Goal: Find specific page/section: Find specific page/section

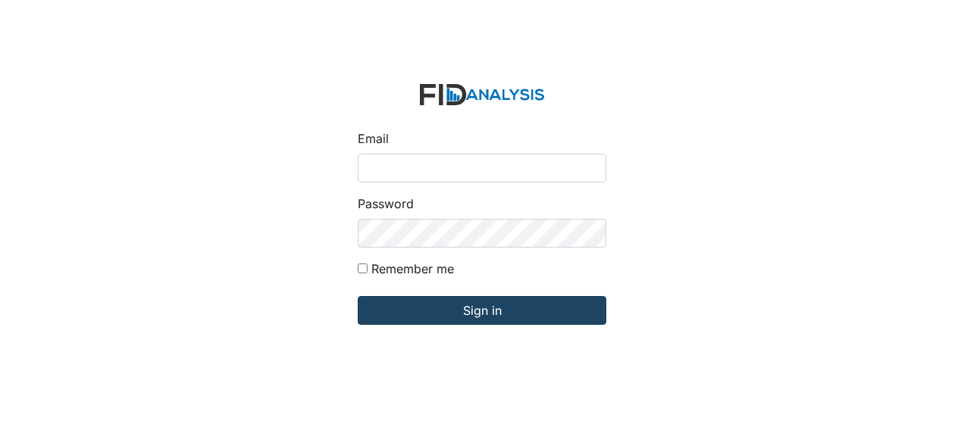
type input "Jbryant@lifeincorporated.com"
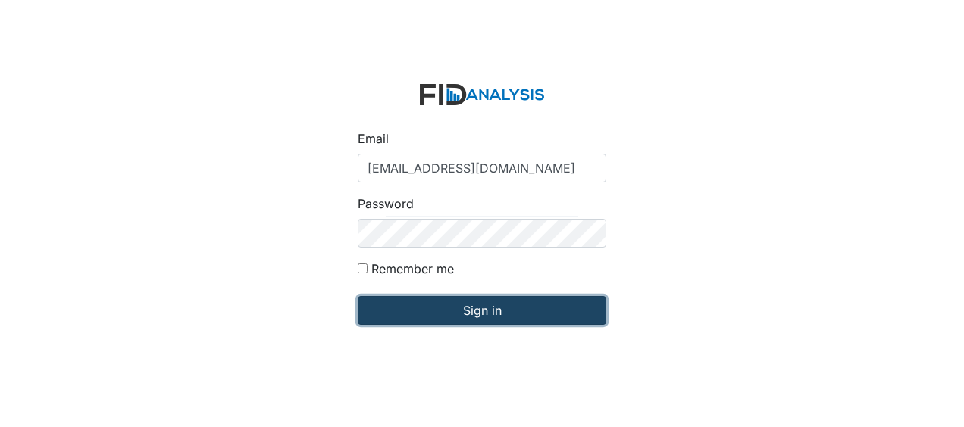
click at [445, 306] on input "Sign in" at bounding box center [482, 310] width 249 height 29
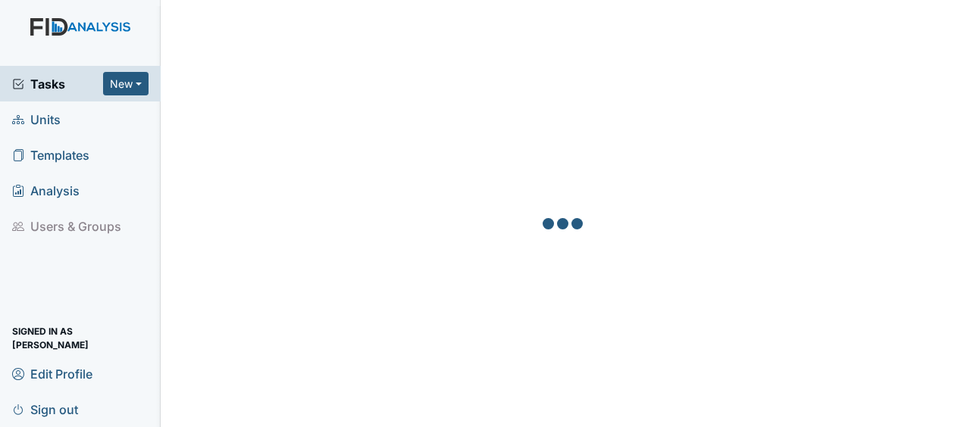
click at [48, 127] on span "Units" at bounding box center [36, 119] width 48 height 23
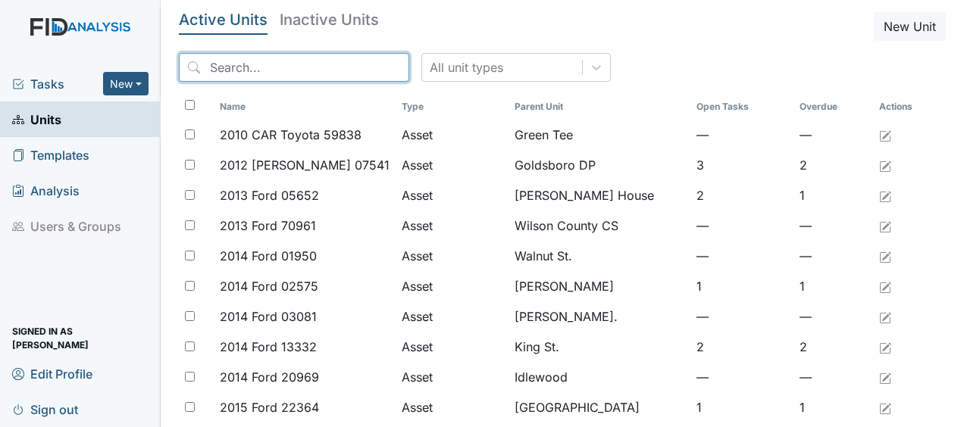
click at [206, 67] on input "search" at bounding box center [294, 67] width 230 height 29
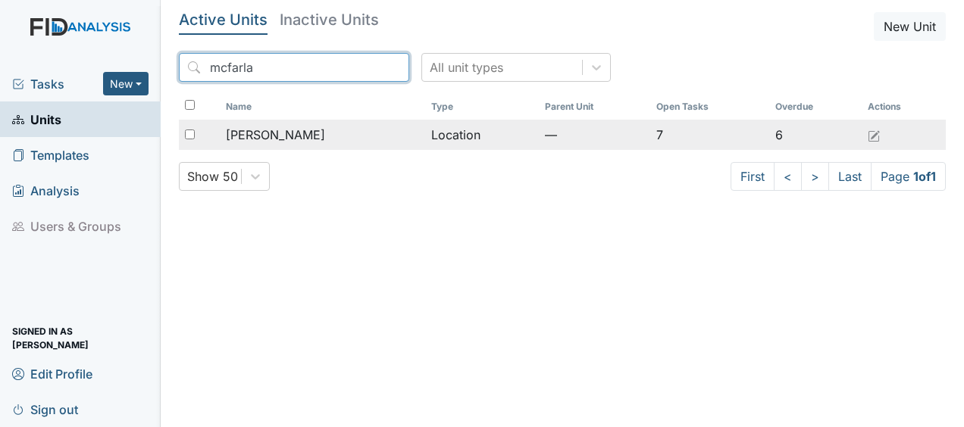
type input "mcfarla"
click at [258, 132] on span "[PERSON_NAME]" at bounding box center [275, 135] width 99 height 18
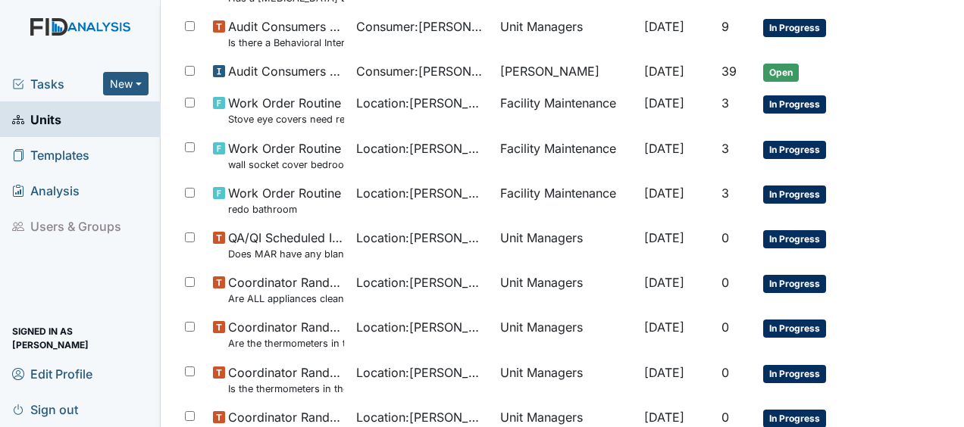
scroll to position [1140, 0]
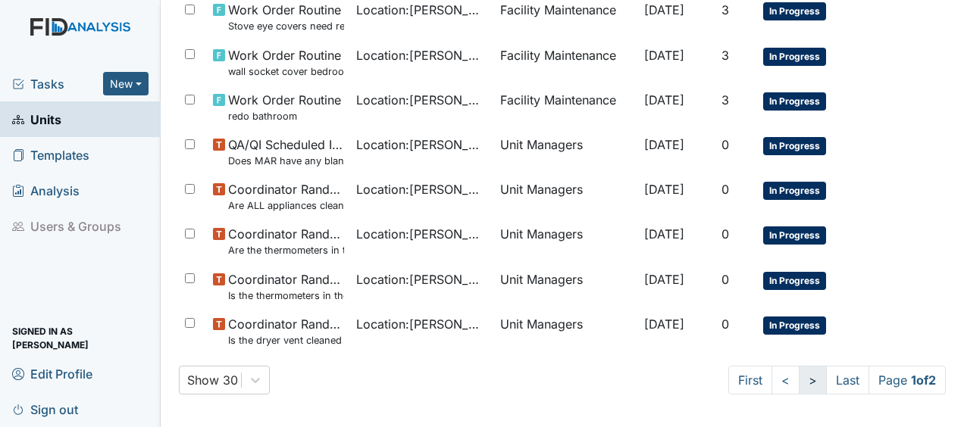
click at [799, 380] on link ">" at bounding box center [813, 380] width 28 height 29
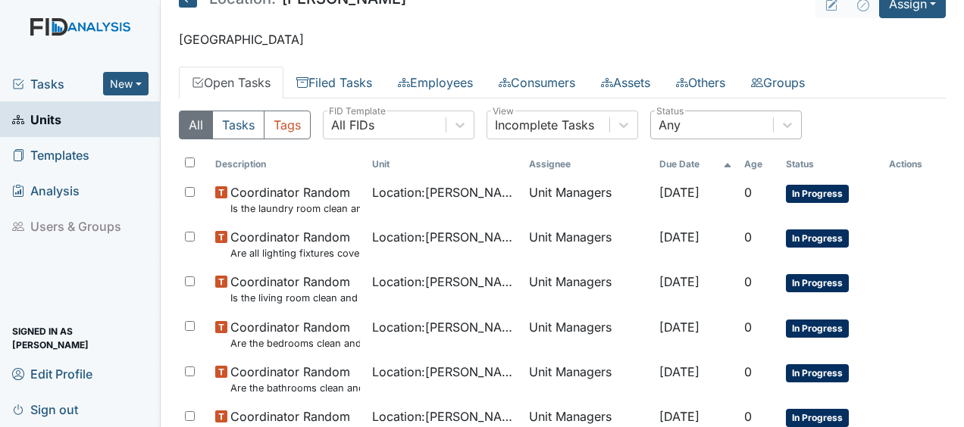
scroll to position [117, 0]
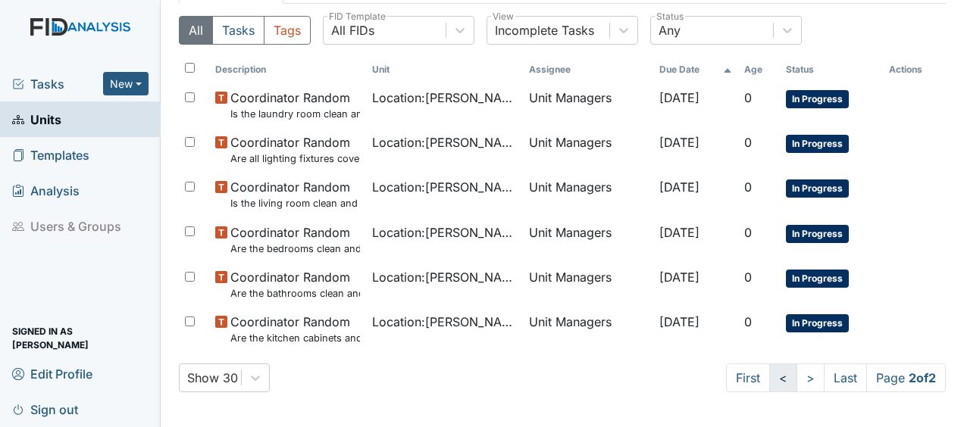
click at [770, 378] on link "<" at bounding box center [783, 378] width 28 height 29
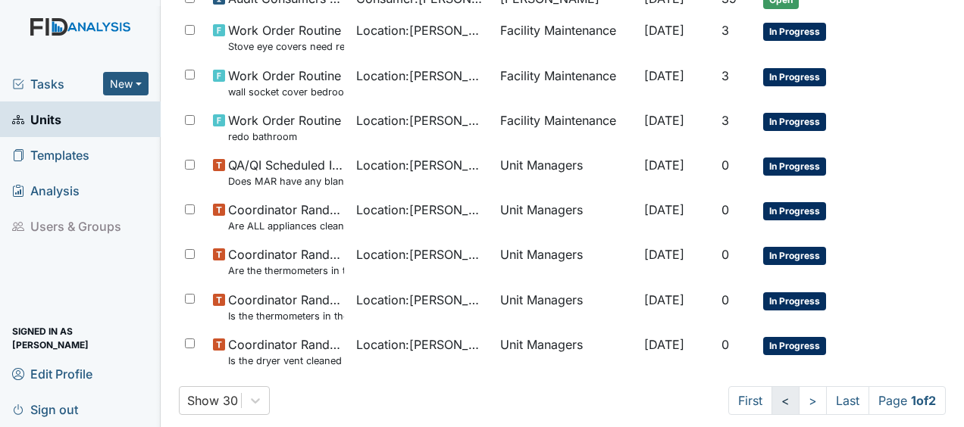
scroll to position [1140, 0]
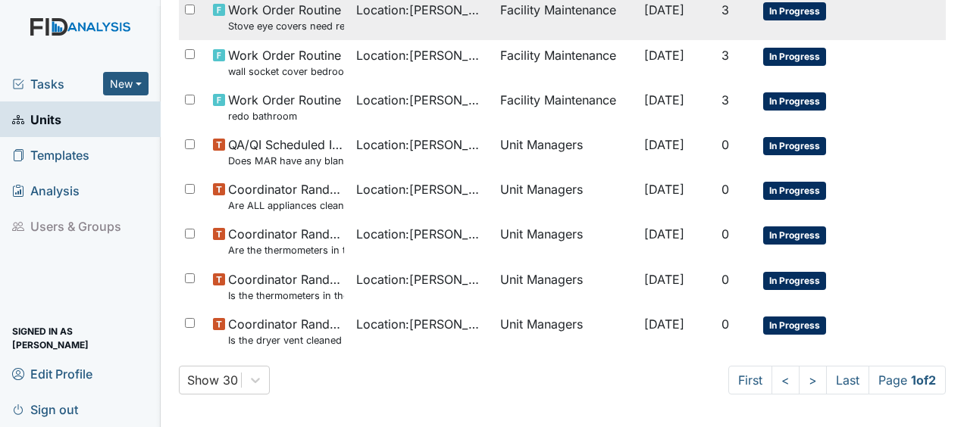
click at [468, 9] on div "Location : McFarland" at bounding box center [422, 10] width 132 height 18
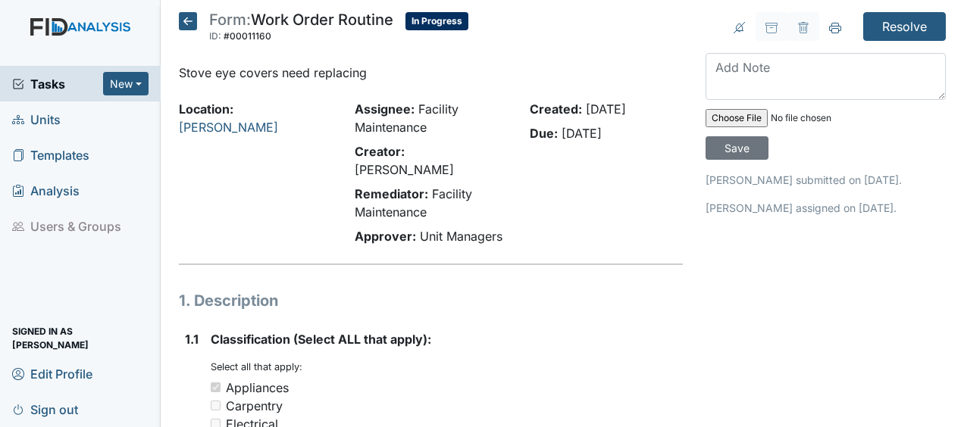
click at [187, 20] on icon at bounding box center [188, 21] width 18 height 18
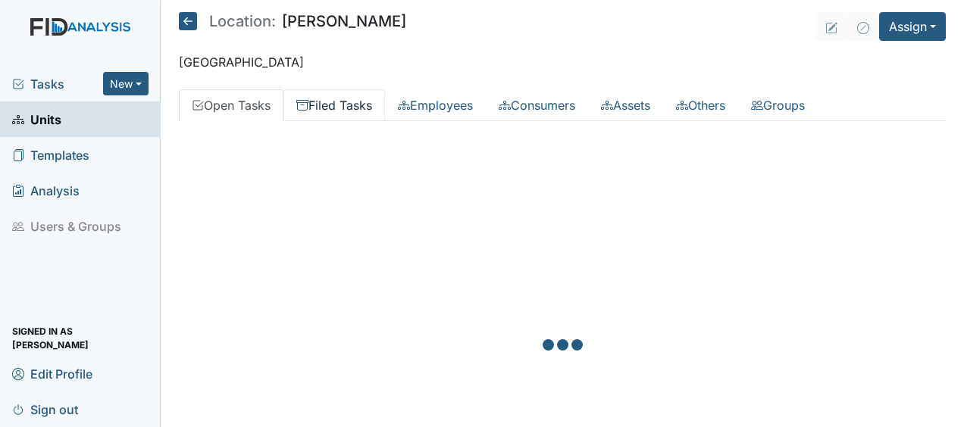
click at [356, 112] on link "Filed Tasks" at bounding box center [334, 105] width 102 height 32
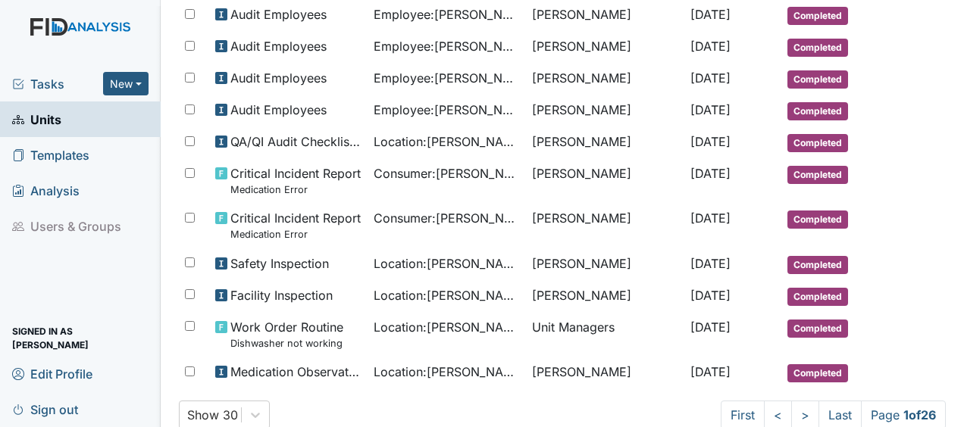
scroll to position [818, 0]
click at [356, 112] on td "Audit Employees" at bounding box center [288, 111] width 158 height 32
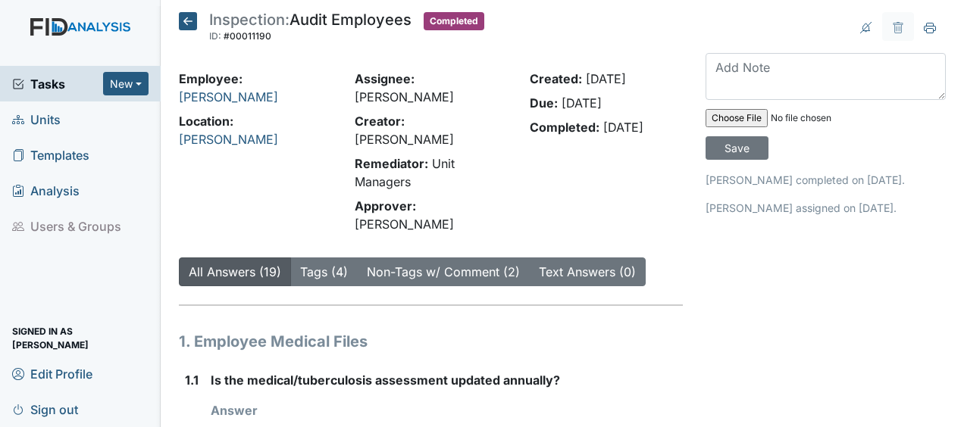
click at [356, 112] on div "Assignee: [PERSON_NAME] Creator: [PERSON_NAME] Remediator: Unit Managers Approv…" at bounding box center [431, 155] width 176 height 170
click at [189, 23] on icon at bounding box center [188, 21] width 18 height 18
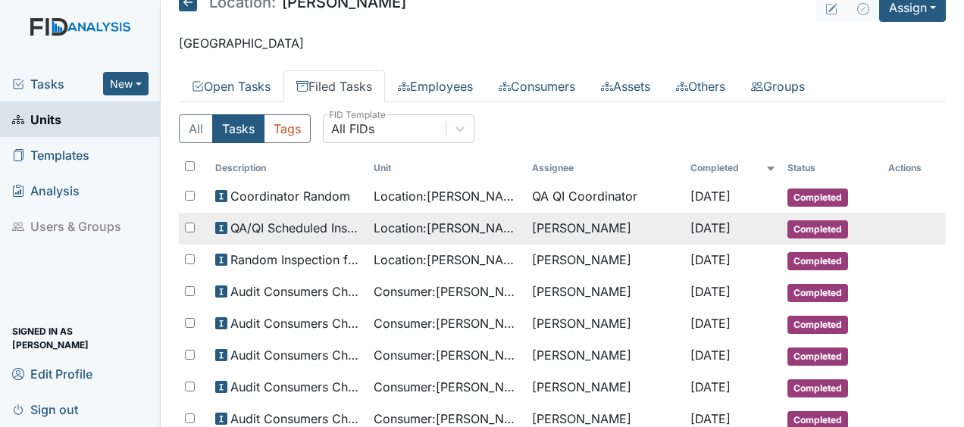
scroll to position [20, 0]
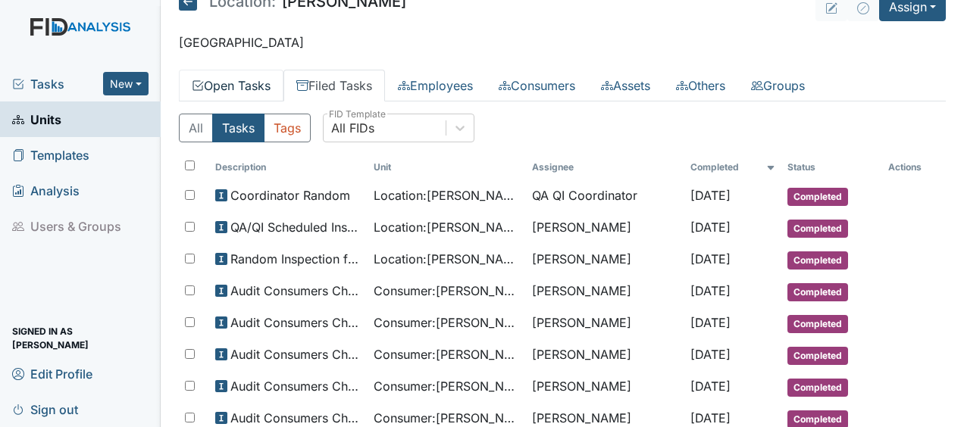
click at [256, 85] on link "Open Tasks" at bounding box center [231, 86] width 105 height 32
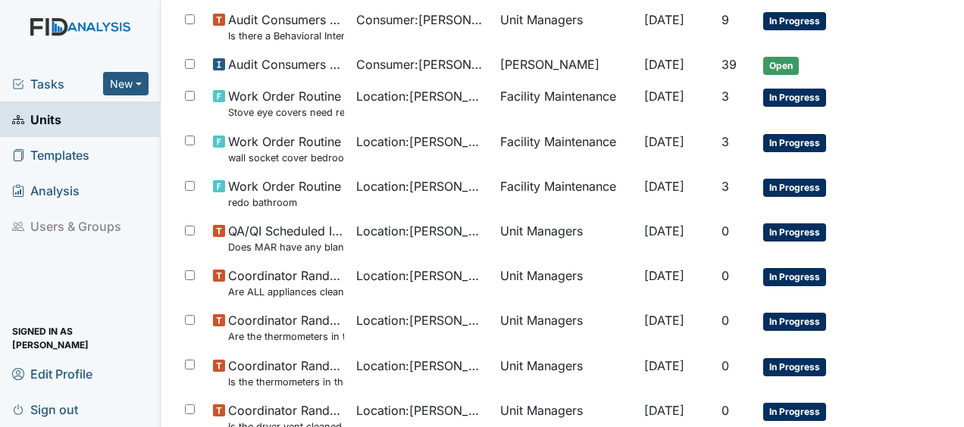
scroll to position [1052, 0]
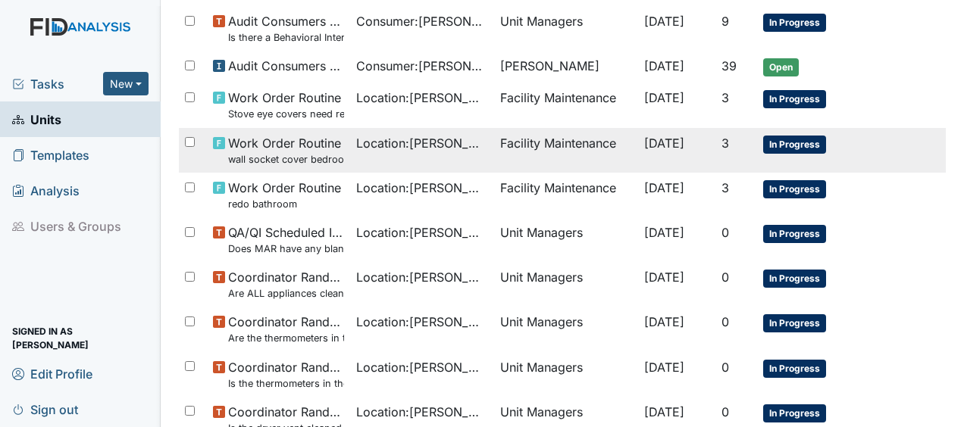
click at [300, 138] on span "Work Order Routine wall socket cover bedroom 2" at bounding box center [286, 150] width 117 height 33
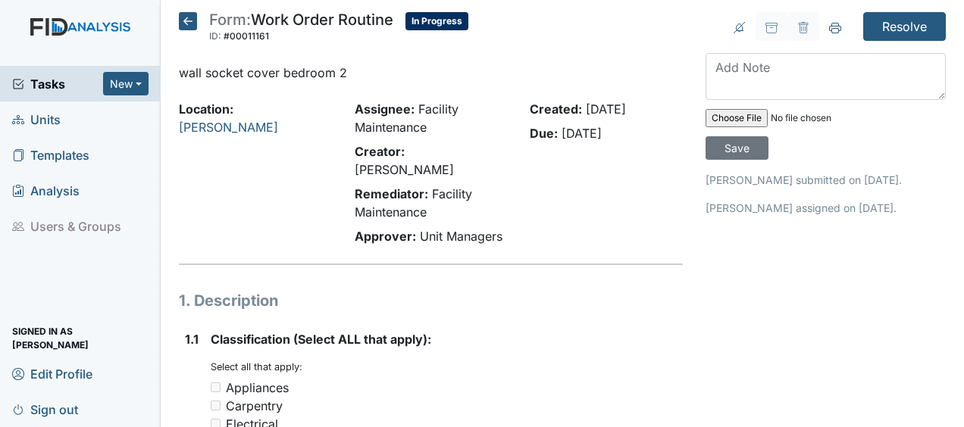
click at [186, 25] on icon at bounding box center [188, 21] width 18 height 18
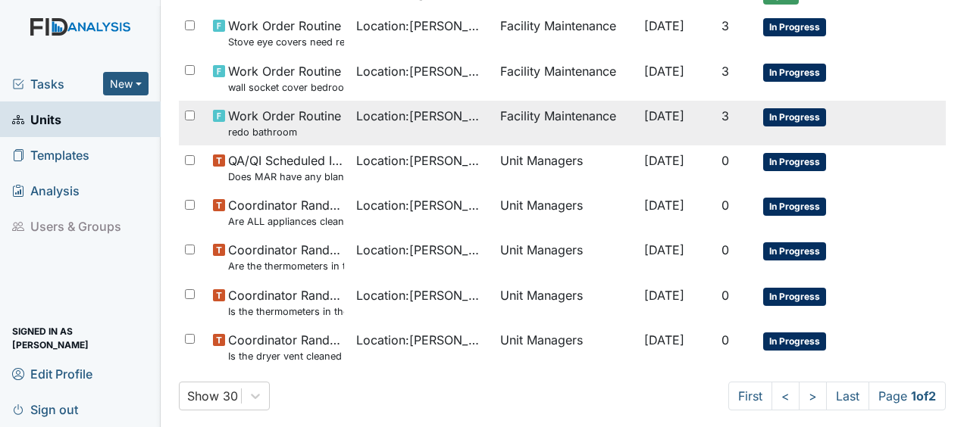
scroll to position [1125, 0]
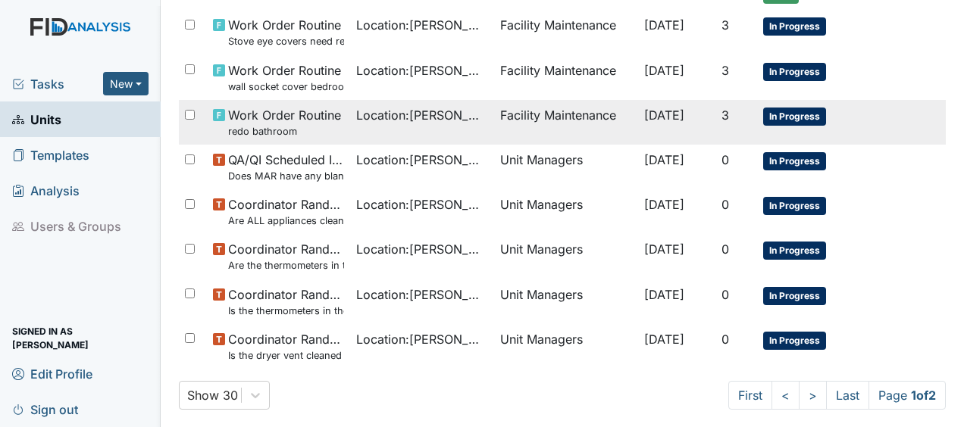
click at [271, 112] on span "Work Order Routine redo bathroom" at bounding box center [284, 122] width 113 height 33
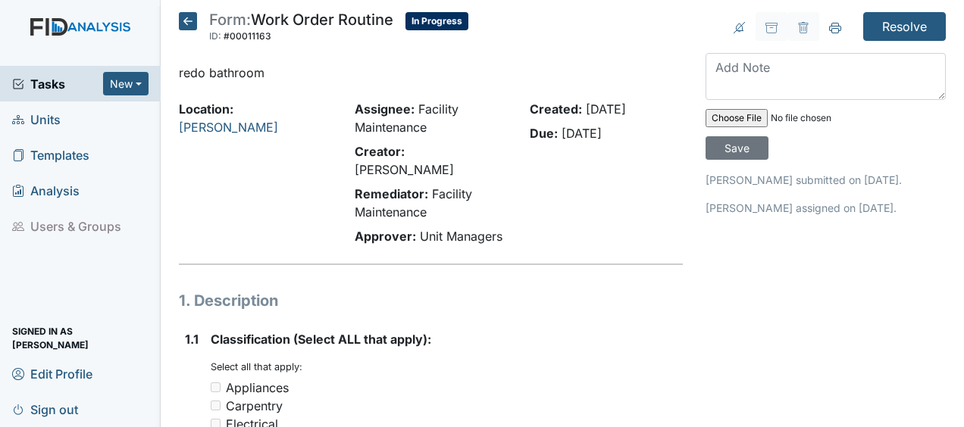
click at [271, 120] on link "[PERSON_NAME]" at bounding box center [228, 127] width 99 height 15
drag, startPoint x: 0, startPoint y: 0, endPoint x: 271, endPoint y: 112, distance: 292.9
click at [271, 120] on link "[PERSON_NAME]" at bounding box center [228, 127] width 99 height 15
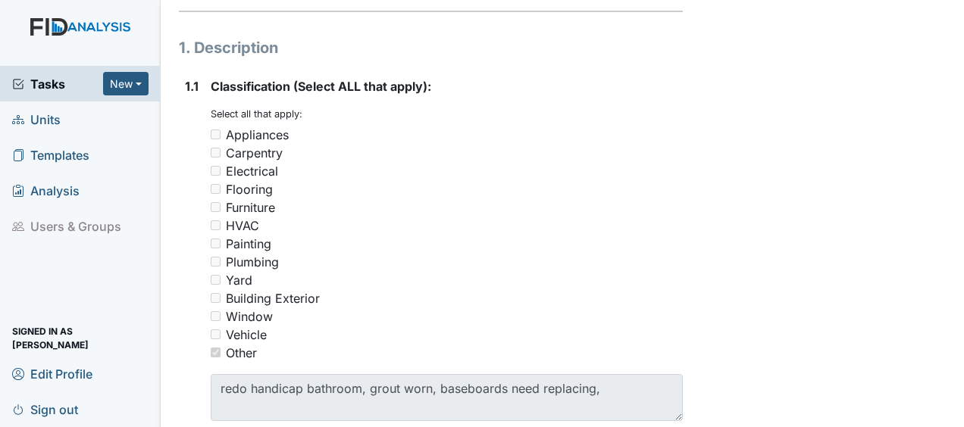
scroll to position [285, 0]
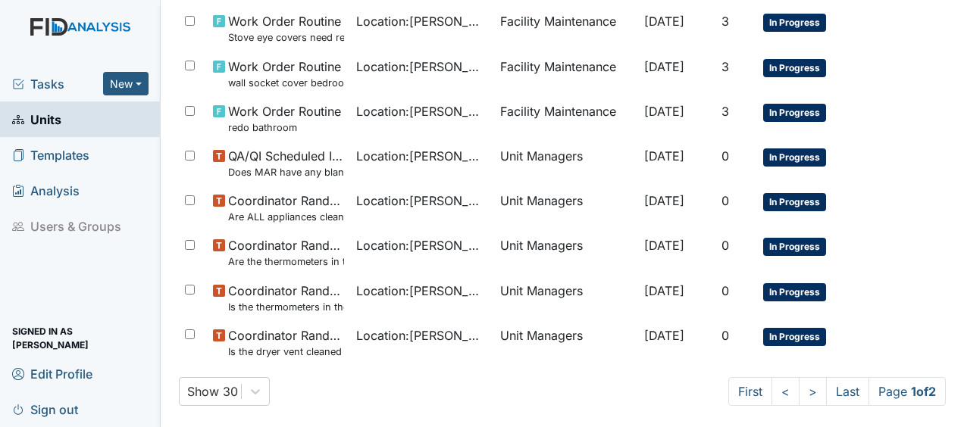
scroll to position [1140, 0]
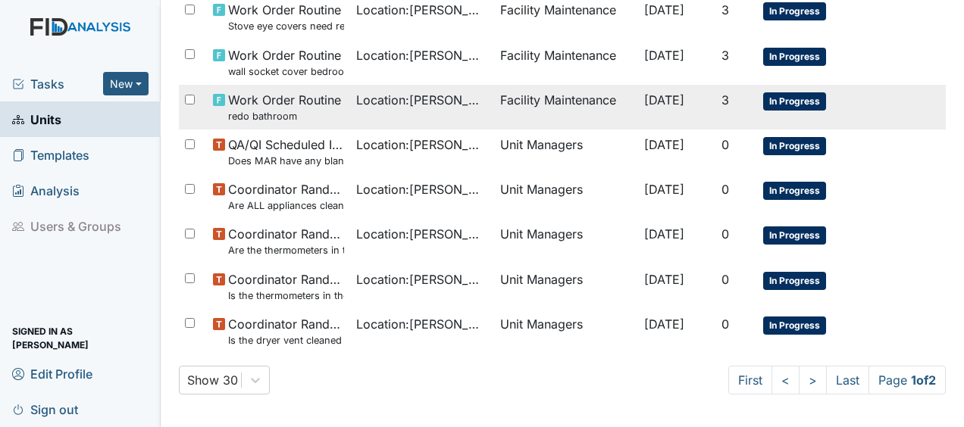
click at [273, 91] on span "Work Order Routine redo bathroom" at bounding box center [284, 107] width 113 height 33
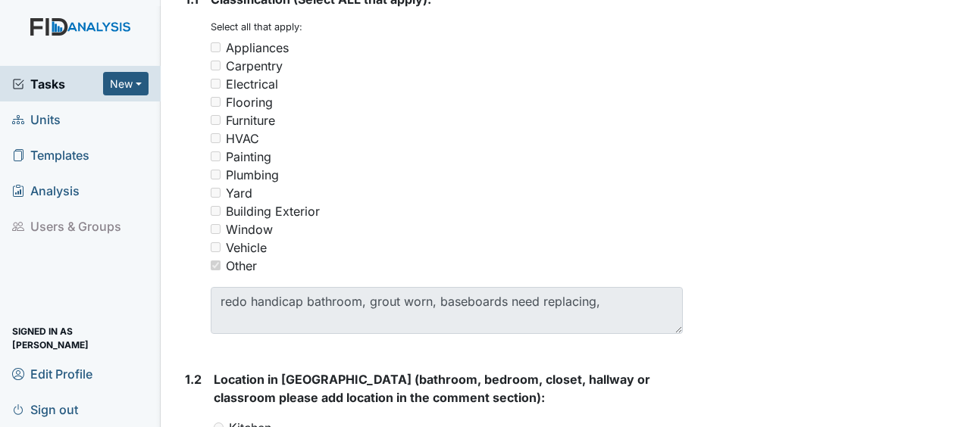
scroll to position [342, 0]
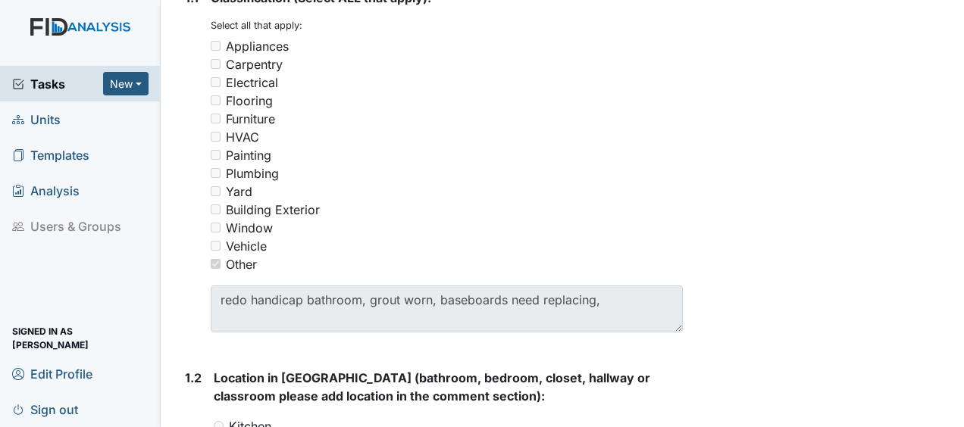
click at [273, 92] on div "Flooring" at bounding box center [447, 101] width 472 height 18
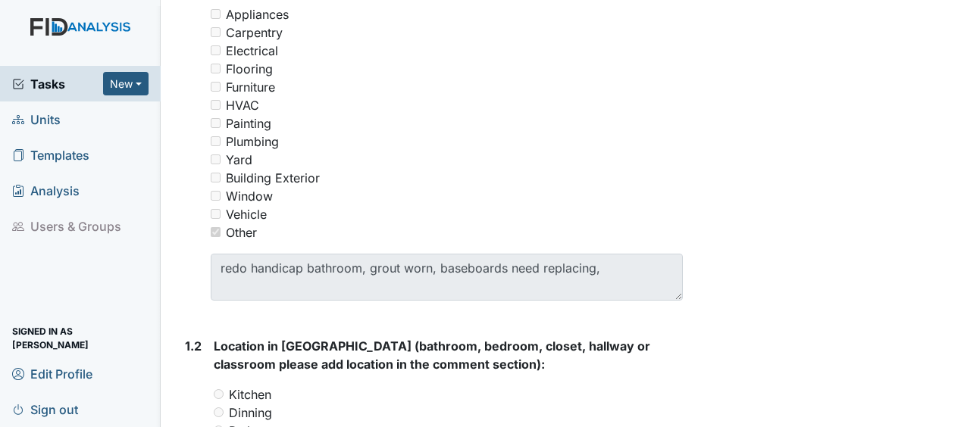
scroll to position [0, 0]
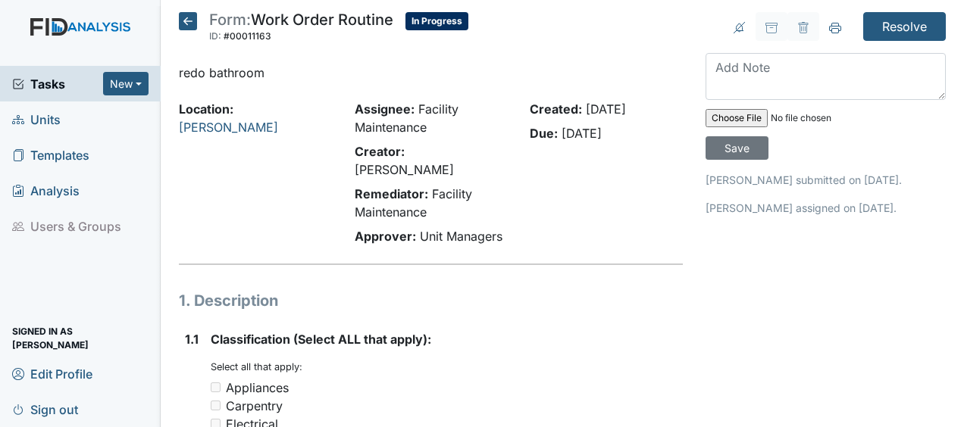
click at [190, 15] on icon at bounding box center [188, 21] width 18 height 18
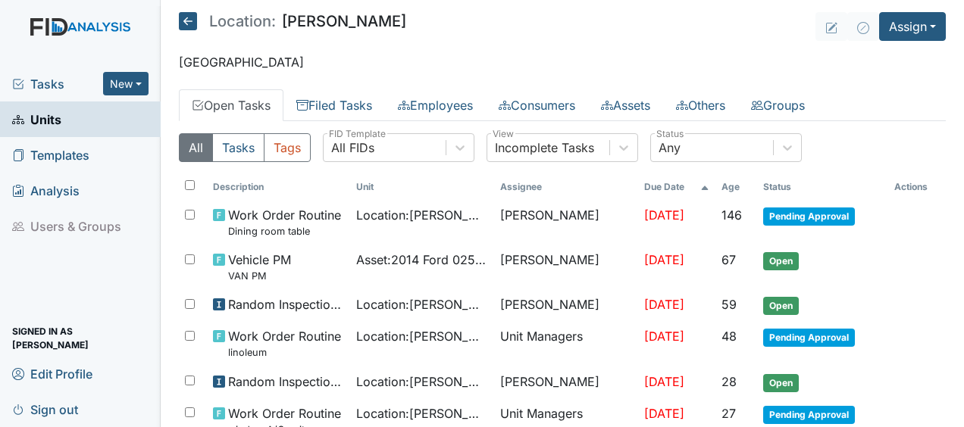
click at [188, 22] on icon at bounding box center [188, 21] width 18 height 18
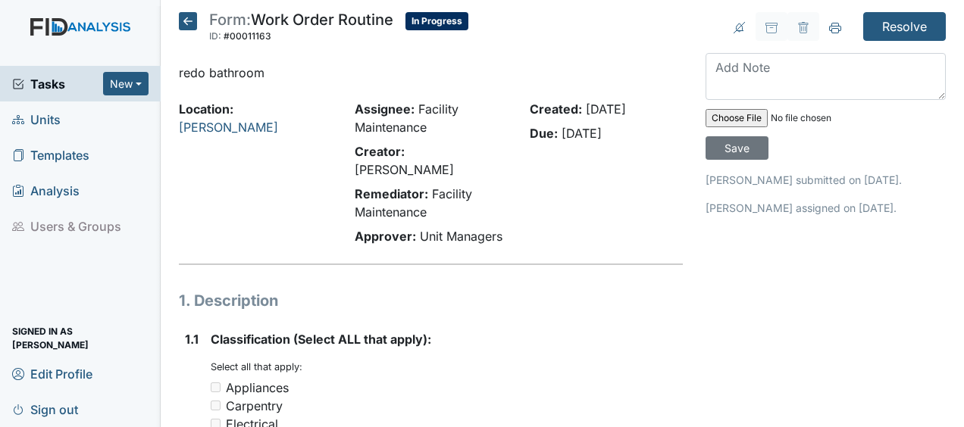
click at [189, 20] on icon at bounding box center [188, 21] width 18 height 18
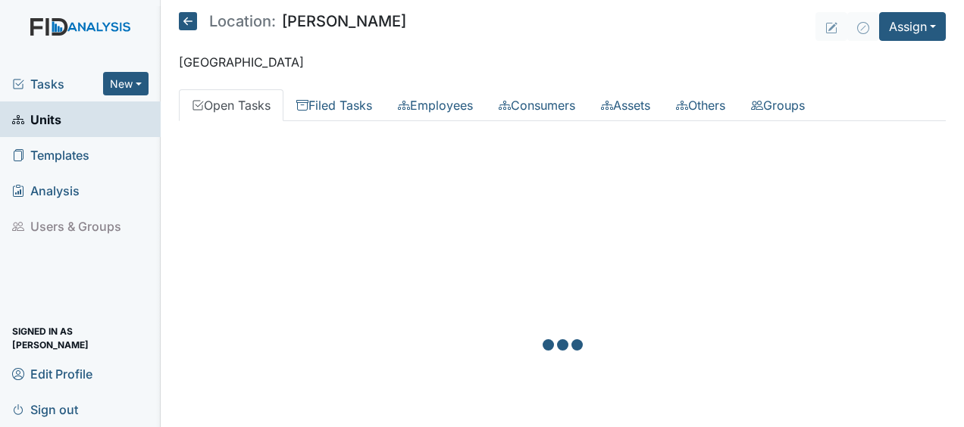
click at [188, 21] on icon at bounding box center [188, 21] width 18 height 18
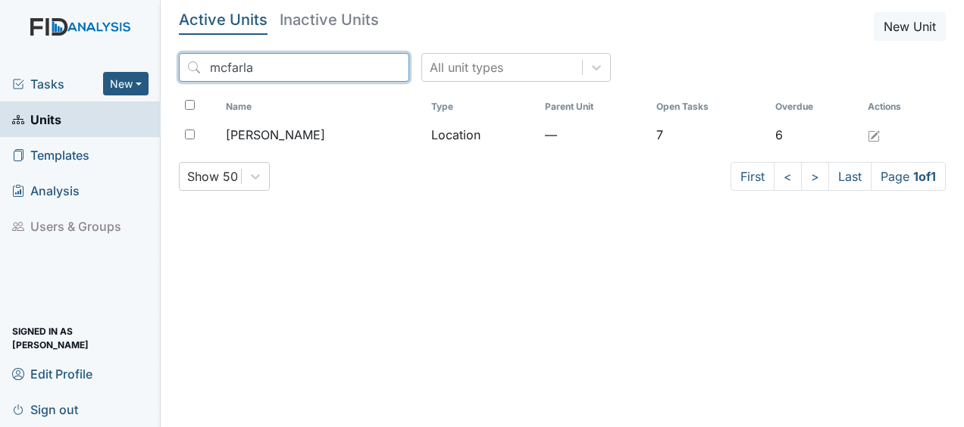
click at [361, 67] on input "mcfarla" at bounding box center [294, 67] width 230 height 29
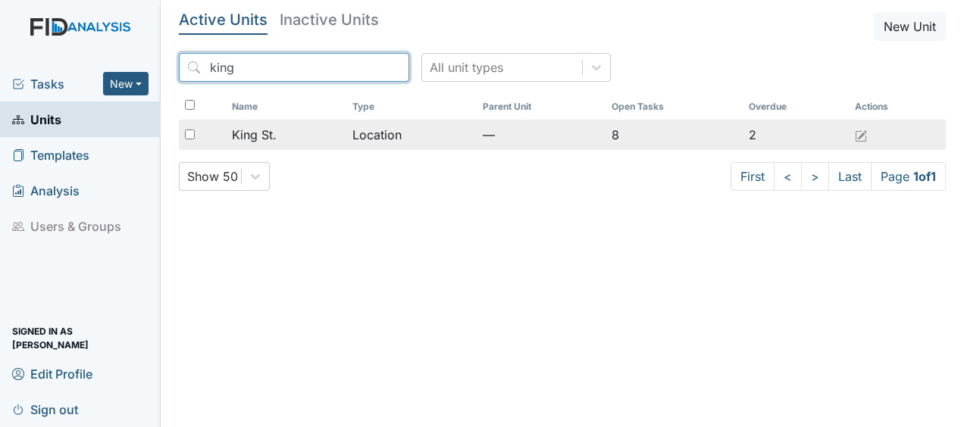
type input "king"
click at [297, 138] on div "King St." at bounding box center [286, 135] width 108 height 18
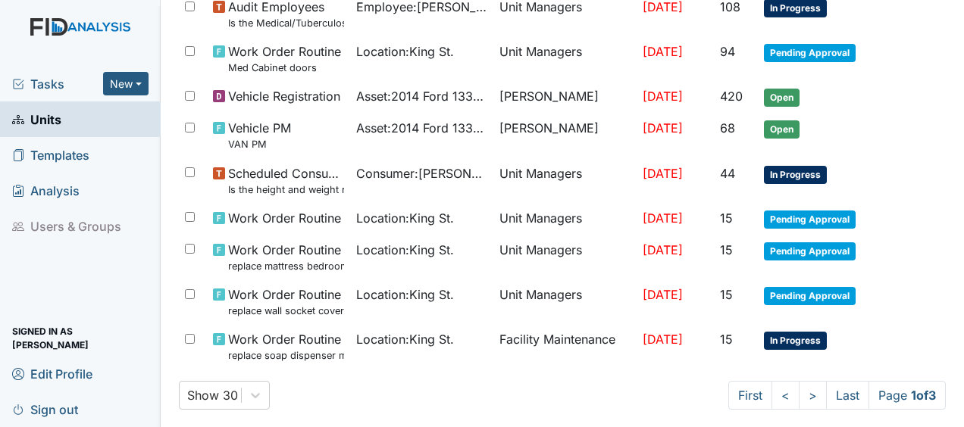
scroll to position [1167, 0]
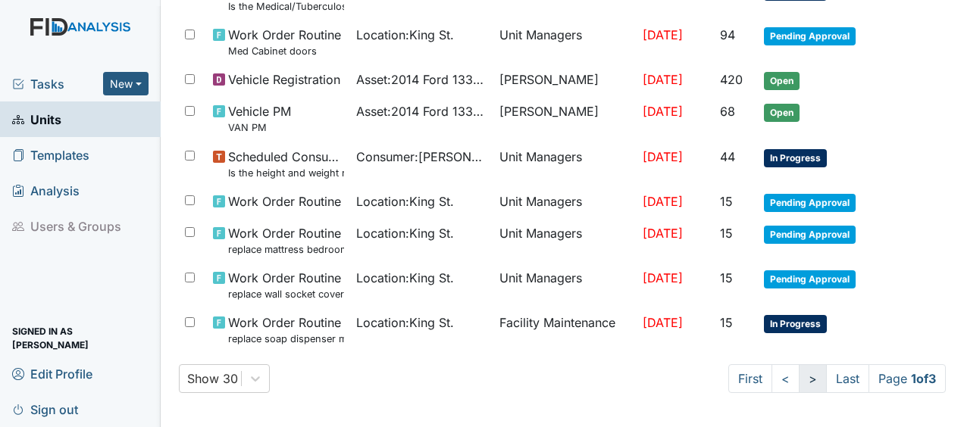
click at [799, 374] on link ">" at bounding box center [813, 378] width 28 height 29
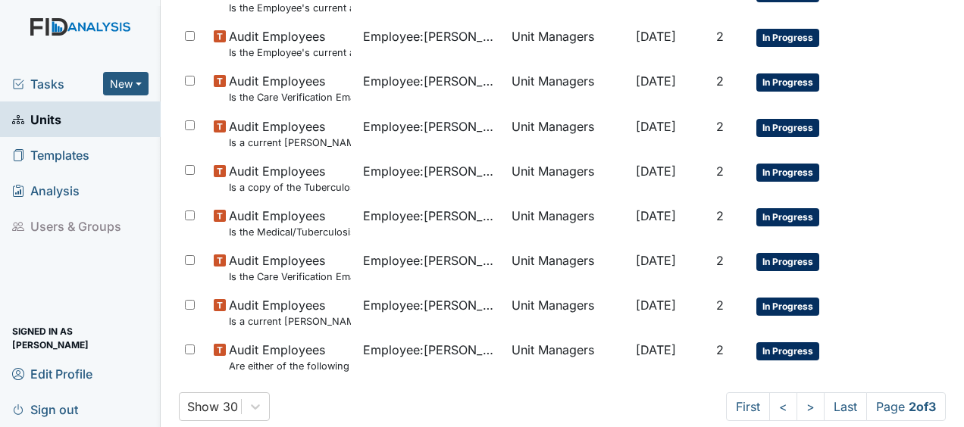
scroll to position [1194, 0]
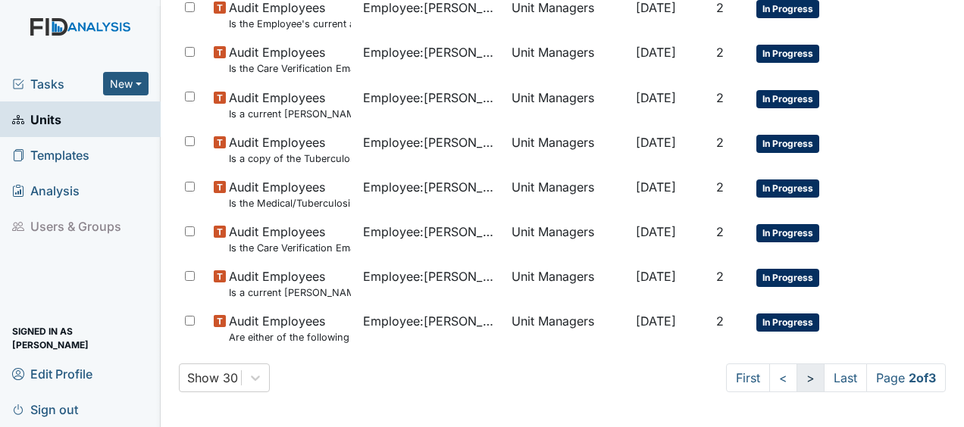
click at [796, 379] on link ">" at bounding box center [810, 378] width 28 height 29
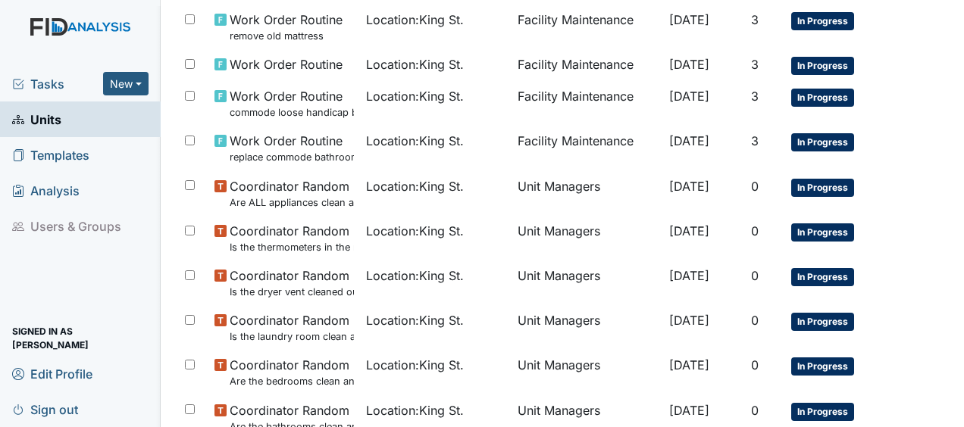
scroll to position [194, 0]
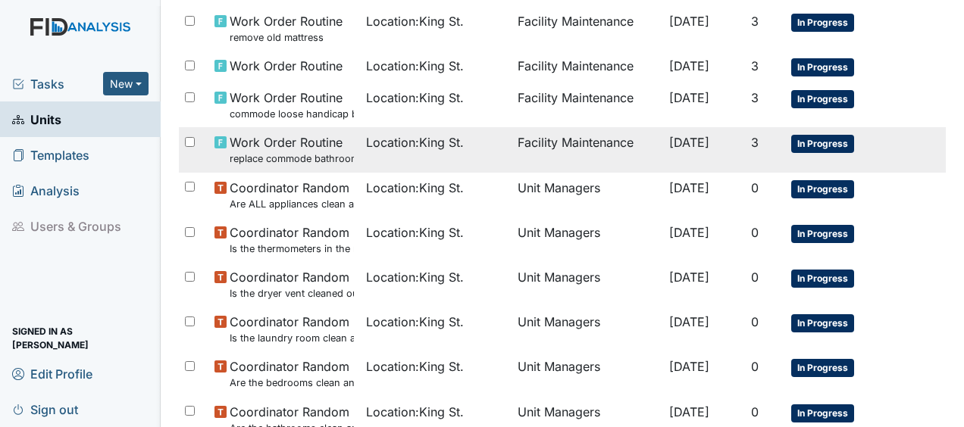
click at [527, 139] on td "Facility Maintenance" at bounding box center [588, 149] width 152 height 45
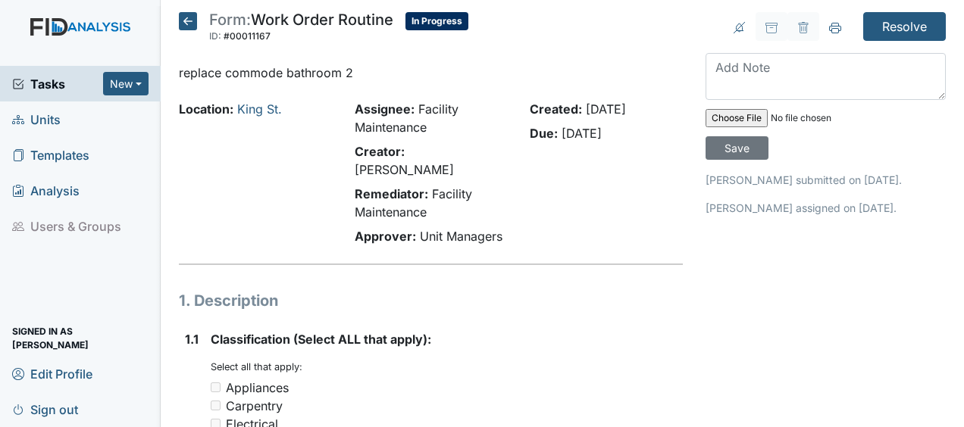
click at [196, 23] on icon at bounding box center [188, 21] width 18 height 18
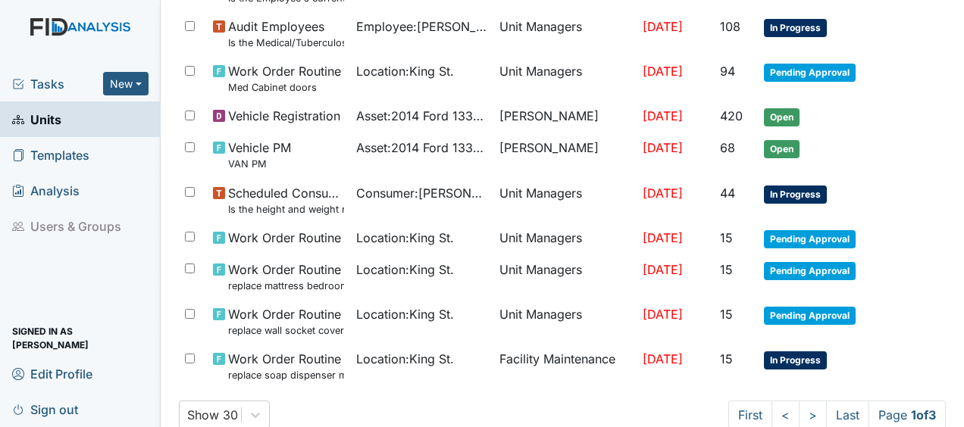
scroll to position [1167, 0]
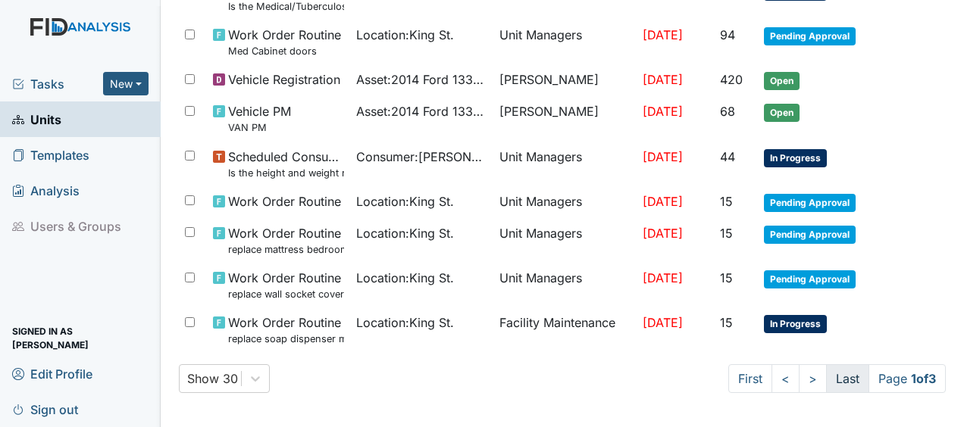
click at [833, 371] on link "Last" at bounding box center [847, 378] width 43 height 29
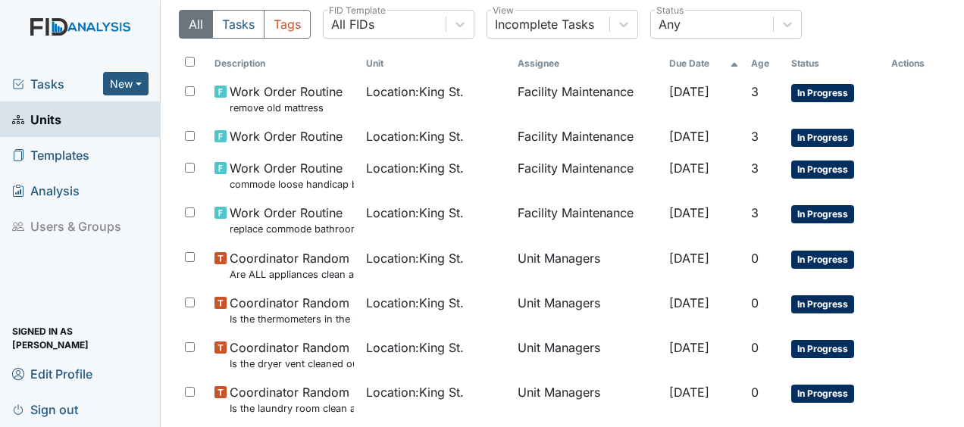
scroll to position [127, 0]
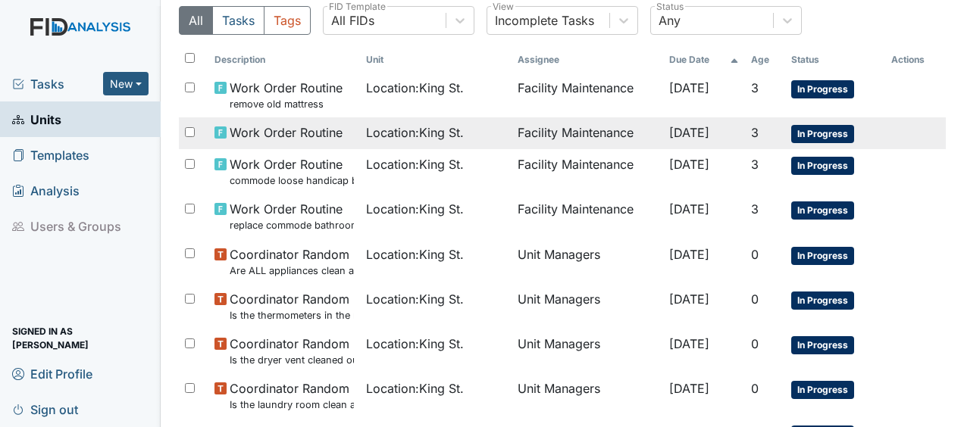
click at [376, 127] on span "Location : [GEOGRAPHIC_DATA]." at bounding box center [415, 133] width 98 height 18
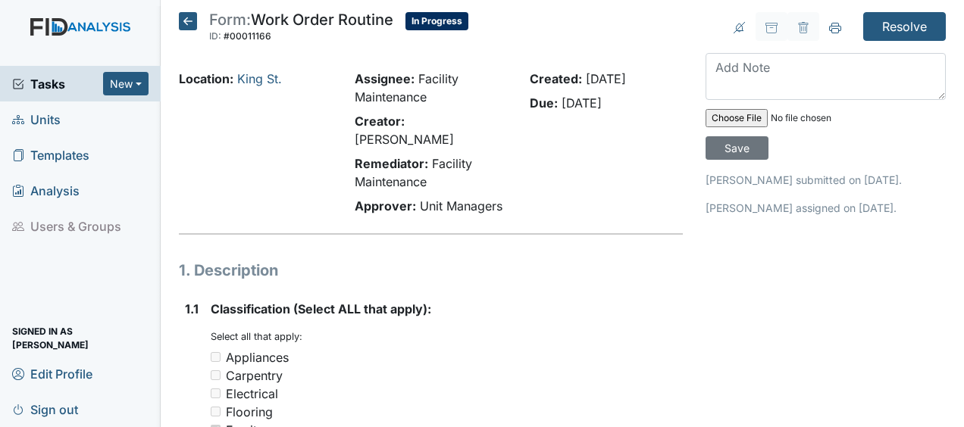
click at [191, 24] on icon at bounding box center [188, 21] width 18 height 18
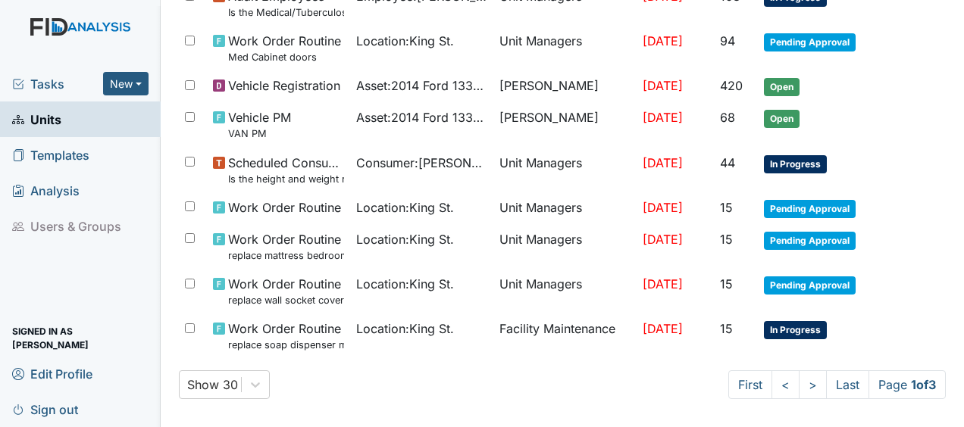
scroll to position [1167, 0]
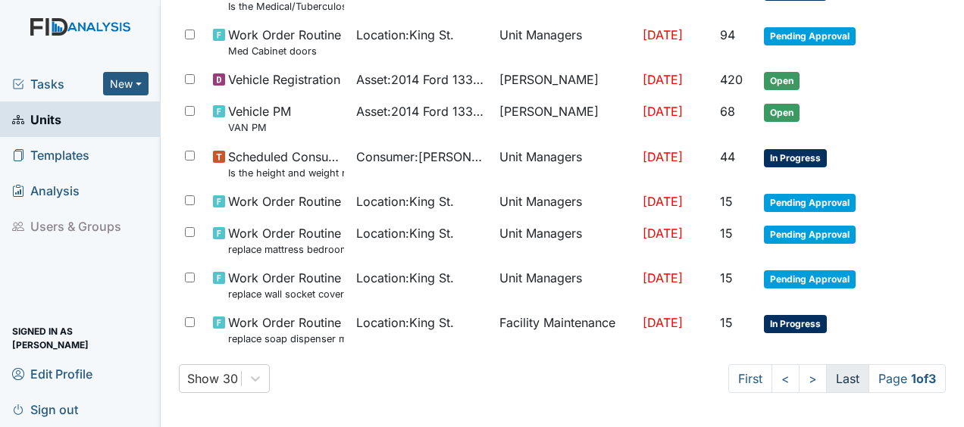
click at [832, 377] on link "Last" at bounding box center [847, 378] width 43 height 29
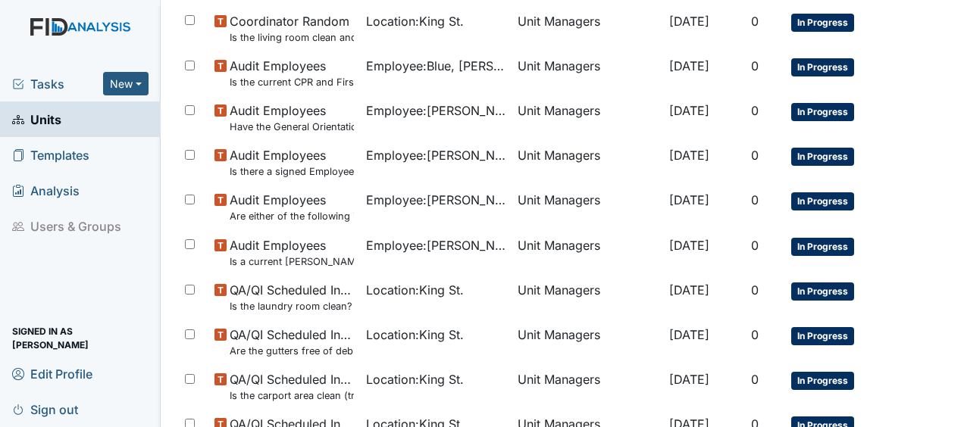
scroll to position [956, 0]
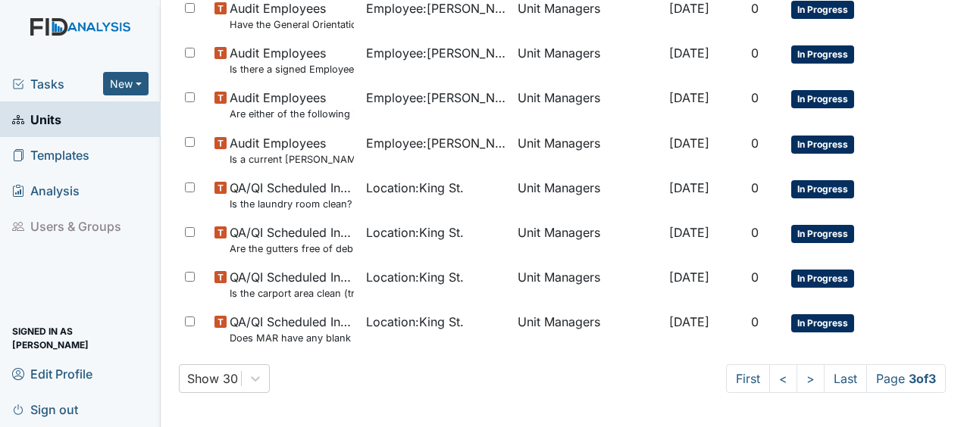
click at [453, 309] on td "Location : King St." at bounding box center [436, 329] width 152 height 45
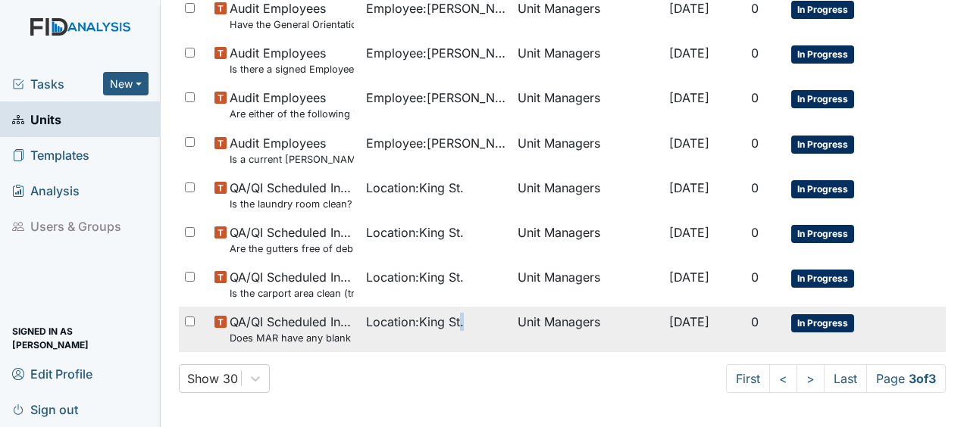
click at [453, 309] on td "Location : King St." at bounding box center [436, 329] width 152 height 45
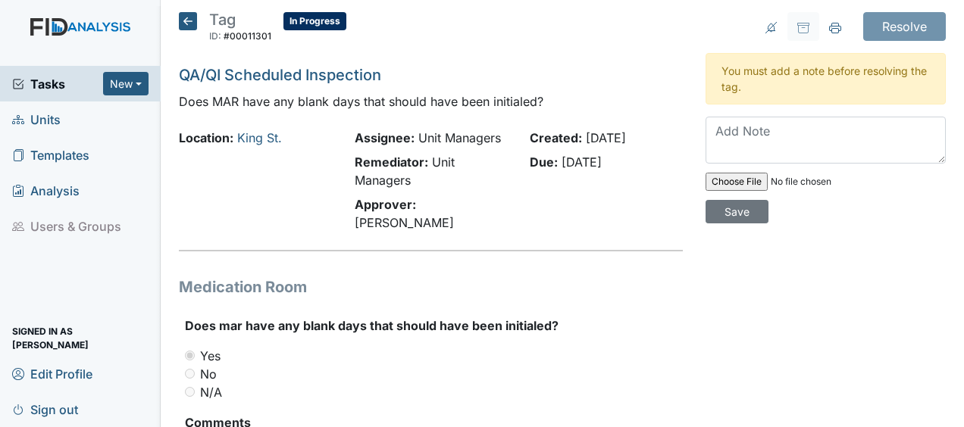
click at [190, 20] on icon at bounding box center [188, 21] width 18 height 18
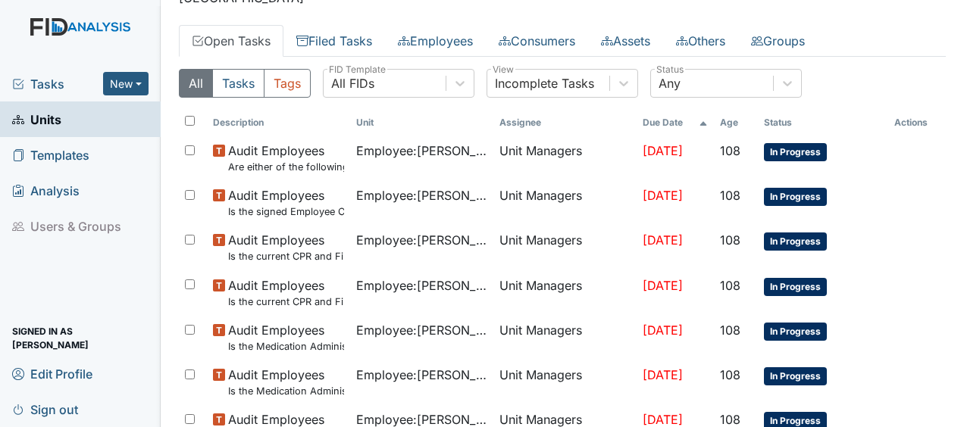
scroll to position [60, 0]
